Goal: Task Accomplishment & Management: Use online tool/utility

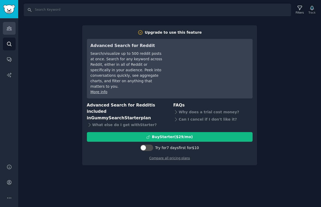
click at [6, 29] on link "Audiences" at bounding box center [9, 28] width 13 height 13
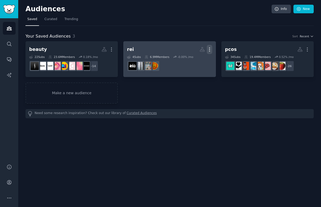
click at [209, 51] on icon "button" at bounding box center [209, 50] width 1 height 4
click at [155, 46] on h2 "rei More View Delete" at bounding box center [169, 49] width 85 height 9
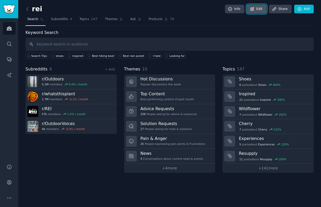
click at [253, 9] on icon at bounding box center [252, 8] width 3 height 3
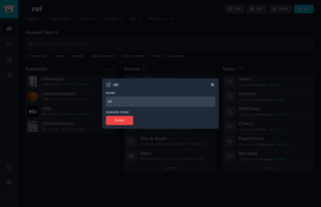
click at [128, 101] on input "rei" at bounding box center [160, 101] width 109 height 10
type input "outdoors"
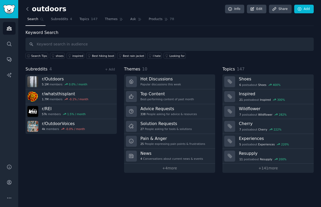
click at [29, 10] on icon at bounding box center [27, 8] width 5 height 5
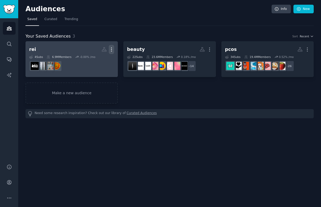
click at [112, 51] on icon "button" at bounding box center [112, 50] width 1 height 4
click at [67, 46] on h2 "rei Custom Audience More View Delete" at bounding box center [71, 49] width 85 height 9
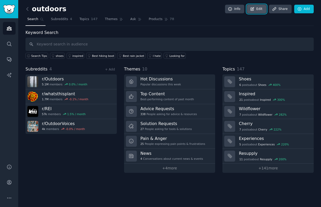
click at [257, 11] on link "Edit" at bounding box center [257, 9] width 20 height 9
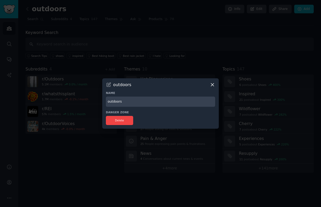
click at [212, 86] on icon at bounding box center [212, 84] width 5 height 5
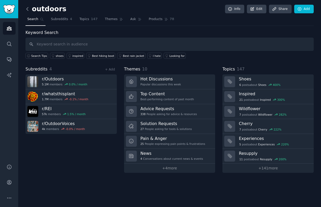
click at [28, 11] on icon at bounding box center [27, 8] width 5 height 5
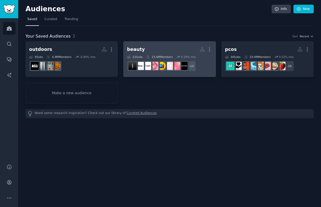
click at [190, 53] on h2 "beauty More" at bounding box center [169, 49] width 85 height 9
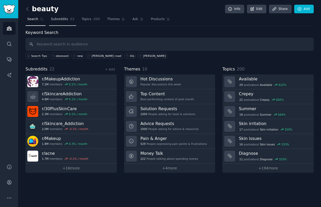
click at [61, 22] on link "Subreddits 22" at bounding box center [62, 20] width 27 height 11
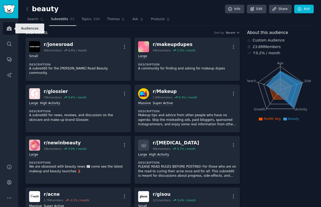
click at [13, 29] on link "Audiences" at bounding box center [9, 28] width 13 height 13
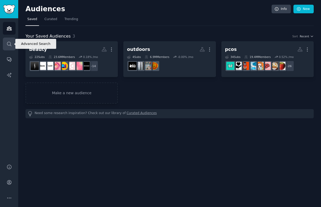
click at [8, 45] on icon "Sidebar" at bounding box center [9, 44] width 4 height 4
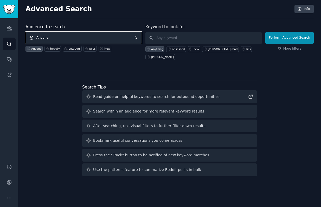
click at [71, 37] on span "Anyone" at bounding box center [84, 38] width 116 height 12
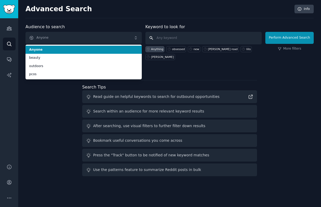
click at [181, 35] on input "text" at bounding box center [204, 38] width 116 height 13
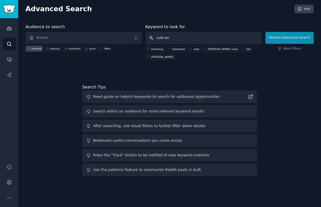
type input "[MEDICAL_DATA]"
click button "Perform Advanced Search" at bounding box center [290, 38] width 48 height 12
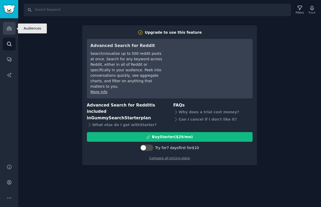
click at [7, 31] on icon "Sidebar" at bounding box center [9, 28] width 5 height 5
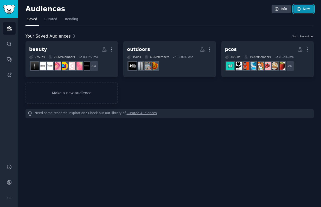
click at [305, 8] on link "New" at bounding box center [304, 9] width 20 height 9
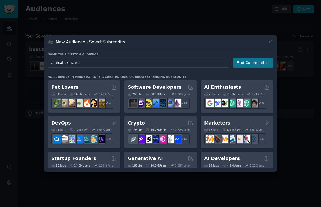
type input "clinical skincare"
click at [247, 65] on button "Find Communities" at bounding box center [253, 63] width 41 height 10
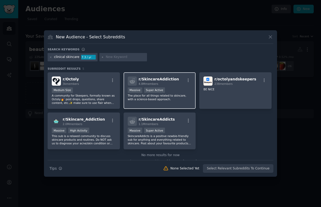
click at [190, 87] on div "Massive Super Active" at bounding box center [160, 90] width 64 height 7
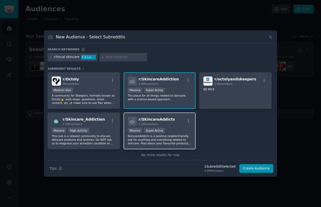
click at [176, 133] on div "Massive Super Active" at bounding box center [160, 130] width 64 height 7
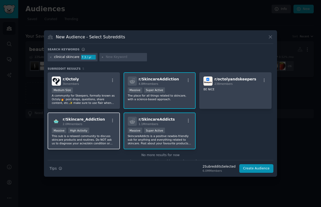
click at [105, 128] on div "Massive High Activity" at bounding box center [84, 130] width 64 height 7
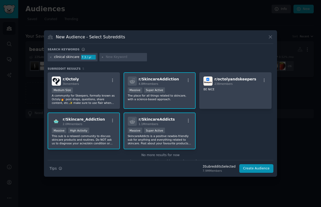
click at [114, 58] on input "text" at bounding box center [126, 57] width 40 height 5
type input "[MEDICAL_DATA]"
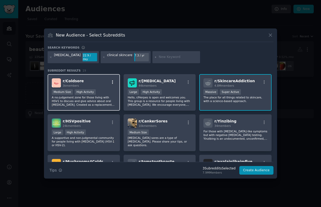
click at [113, 80] on icon "button" at bounding box center [112, 82] width 5 height 5
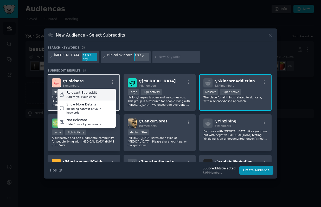
click at [99, 94] on div "Relevant Subreddit Add to your audience" at bounding box center [87, 95] width 58 height 12
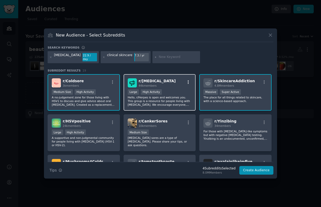
click at [188, 81] on icon "button" at bounding box center [188, 82] width 5 height 5
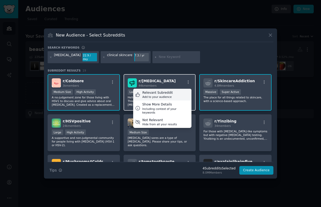
click at [177, 92] on div "Relevant Subreddit Add to your audience" at bounding box center [162, 95] width 58 height 12
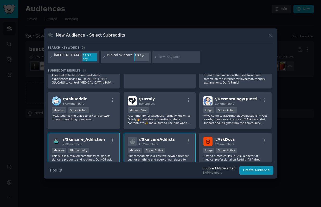
scroll to position [107, 0]
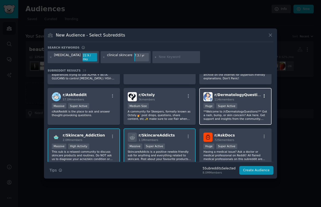
click at [262, 94] on icon "button" at bounding box center [264, 96] width 5 height 5
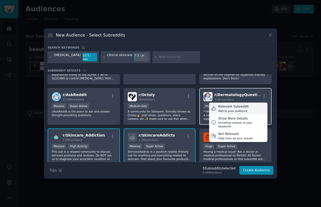
click at [242, 109] on div "Add to your audience" at bounding box center [234, 111] width 30 height 4
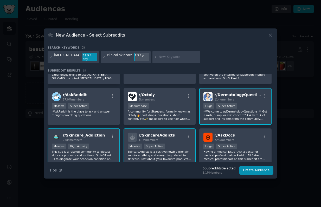
click at [162, 60] on div at bounding box center [177, 57] width 48 height 12
click at [160, 57] on input "text" at bounding box center [179, 57] width 40 height 5
type input "pharmacy"
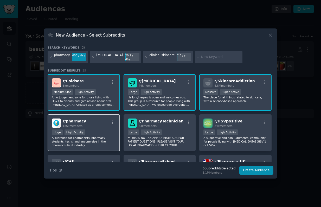
click at [113, 118] on div "r/ pharmacy 186k members" at bounding box center [84, 122] width 64 height 9
click at [113, 120] on icon "button" at bounding box center [112, 122] width 5 height 5
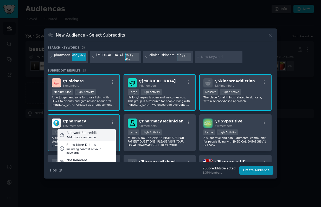
click at [103, 129] on div "Relevant Subreddit Add to your audience" at bounding box center [87, 135] width 58 height 12
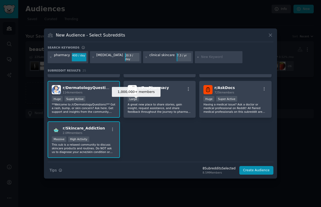
scroll to position [289, 0]
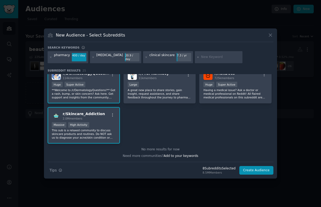
click at [201, 57] on input "text" at bounding box center [221, 57] width 40 height 5
type input "acne"
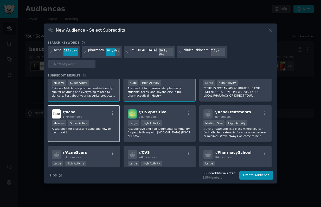
scroll to position [55, 0]
click at [114, 110] on icon "button" at bounding box center [112, 112] width 5 height 5
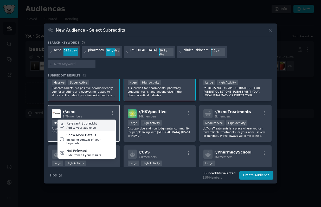
click at [105, 119] on div "Relevant Subreddit Add to your audience" at bounding box center [87, 125] width 58 height 12
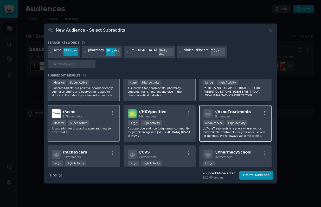
click at [262, 110] on icon "button" at bounding box center [264, 112] width 5 height 5
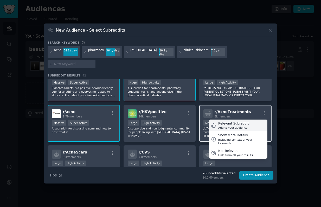
click at [245, 121] on div "Relevant Subreddit" at bounding box center [234, 123] width 30 height 5
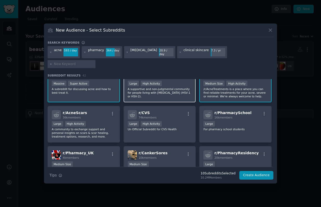
scroll to position [99, 0]
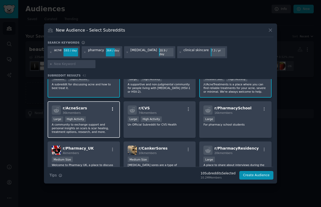
click at [111, 107] on icon "button" at bounding box center [112, 109] width 5 height 5
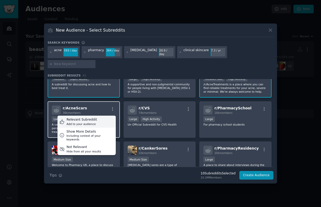
click at [104, 115] on div "Relevant Subreddit Add to your audience" at bounding box center [87, 121] width 58 height 12
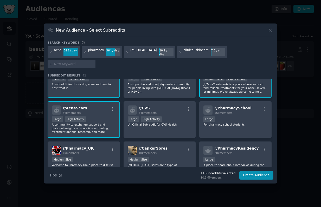
click at [94, 62] on input "text" at bounding box center [74, 64] width 40 height 5
type input "[MEDICAL_DATA]"
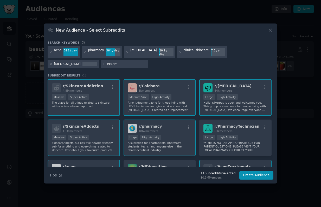
type input "[MEDICAL_DATA]"
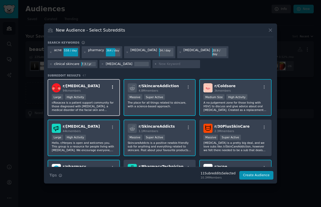
click at [111, 86] on icon "button" at bounding box center [112, 87] width 5 height 5
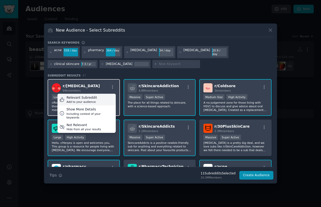
click at [107, 94] on div "Relevant Subreddit Add to your audience" at bounding box center [87, 100] width 58 height 12
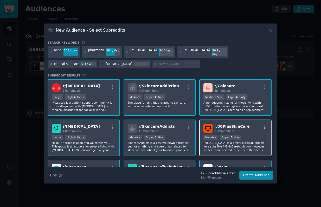
click at [264, 125] on icon "button" at bounding box center [264, 127] width 5 height 5
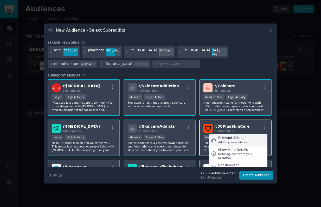
click at [244, 134] on div "Relevant Subreddit Add to your audience" at bounding box center [238, 140] width 58 height 12
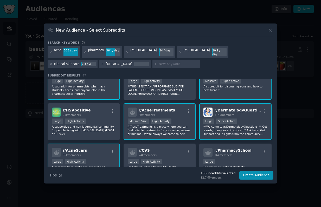
scroll to position [100, 0]
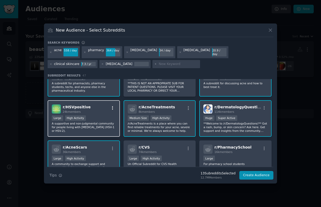
click at [113, 106] on icon "button" at bounding box center [112, 108] width 1 height 4
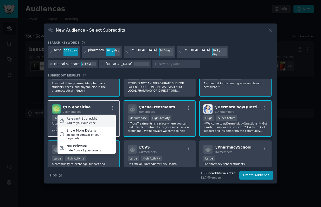
click at [103, 117] on div "Relevant Subreddit Add to your audience" at bounding box center [87, 120] width 58 height 12
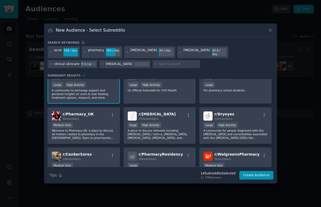
scroll to position [174, 0]
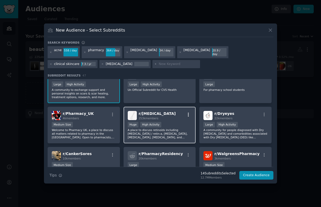
click at [188, 113] on icon "button" at bounding box center [188, 114] width 5 height 5
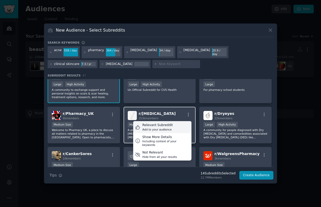
click at [172, 123] on div "Relevant Subreddit Add to your audience" at bounding box center [162, 127] width 58 height 12
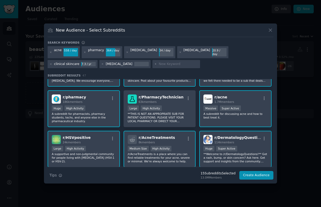
scroll to position [72, 0]
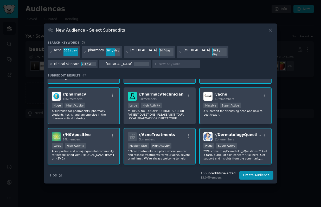
click at [101, 63] on icon at bounding box center [102, 64] width 3 height 3
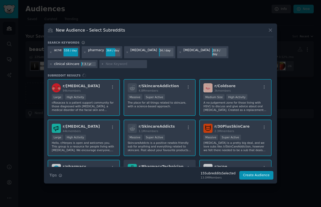
click at [106, 62] on input "text" at bounding box center [126, 64] width 40 height 5
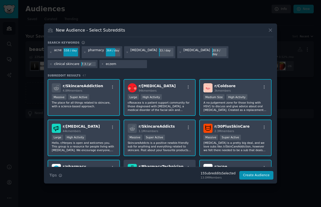
type input "[MEDICAL_DATA]"
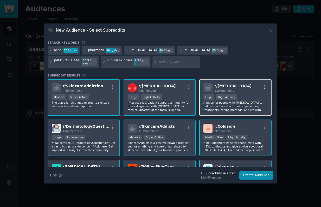
click at [263, 87] on icon "button" at bounding box center [264, 87] width 5 height 5
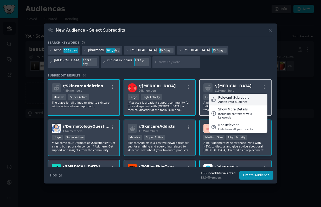
click at [255, 98] on div "Relevant Subreddit Add to your audience" at bounding box center [238, 100] width 58 height 12
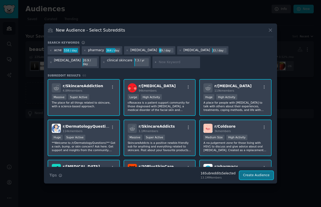
click at [251, 177] on button "Create Audience" at bounding box center [257, 175] width 34 height 9
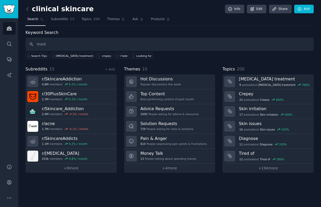
type input "mark"
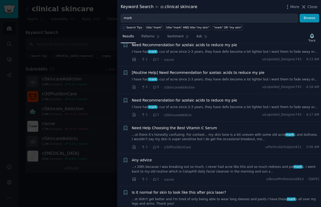
scroll to position [527, 0]
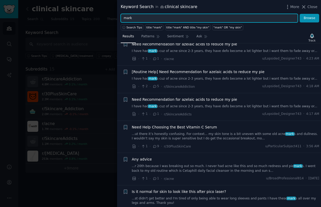
click at [173, 20] on input "mark" at bounding box center [209, 18] width 177 height 9
click at [300, 14] on button "Browse" at bounding box center [310, 18] width 20 height 9
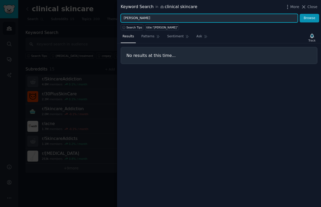
click at [139, 16] on input "[PERSON_NAME]" at bounding box center [209, 18] width 177 height 9
type input "mark [GEOGRAPHIC_DATA]"
click at [300, 14] on button "Browse" at bounding box center [310, 18] width 20 height 9
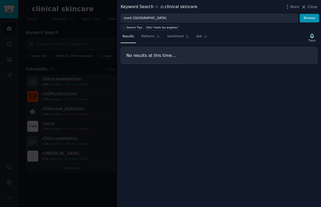
click at [75, 93] on div at bounding box center [160, 103] width 321 height 207
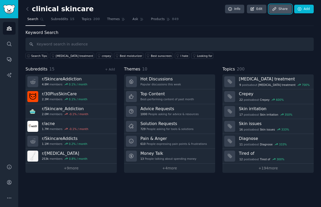
click at [279, 9] on link "Share" at bounding box center [280, 9] width 22 height 9
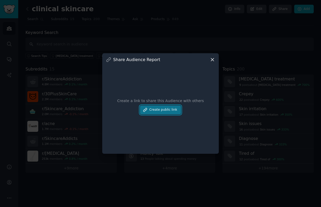
click at [163, 110] on button "Create public link" at bounding box center [160, 109] width 41 height 9
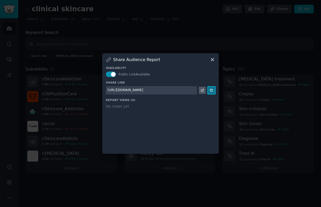
click at [211, 92] on button at bounding box center [211, 89] width 7 height 7
